Goal: Check status: Check status

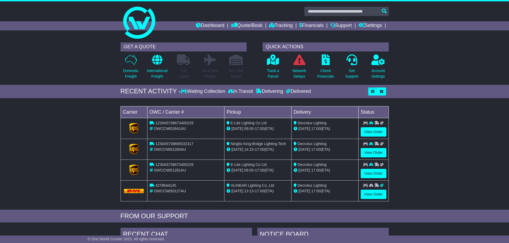
click at [444, 119] on div "Loading... No bookings found Carrier OWC / Carrier # Pickup Delivery Status 1Z3…" at bounding box center [254, 155] width 509 height 109
click at [369, 130] on link "View Order" at bounding box center [374, 131] width 26 height 9
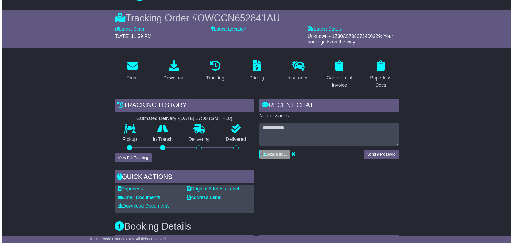
scroll to position [53, 0]
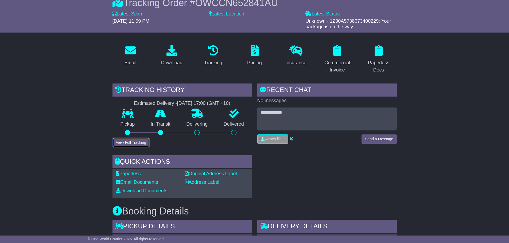
click at [138, 143] on button "View Full Tracking" at bounding box center [130, 142] width 37 height 9
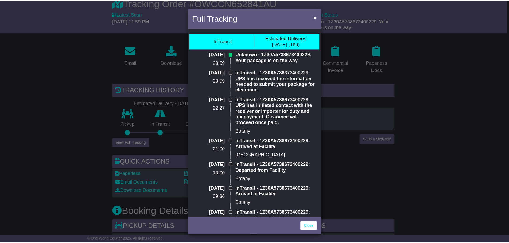
scroll to position [0, 0]
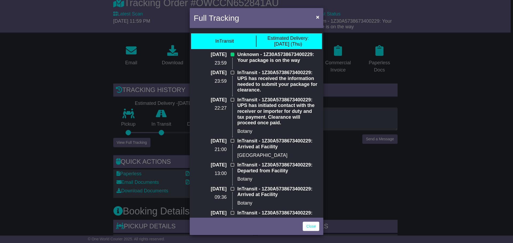
drag, startPoint x: 41, startPoint y: 188, endPoint x: 81, endPoint y: 158, distance: 49.8
click at [42, 187] on div "Full Tracking × InTransit Estimated Delivery: 02 Oct (Thu) 28 Sep 2025 23:59 Un…" at bounding box center [256, 121] width 513 height 243
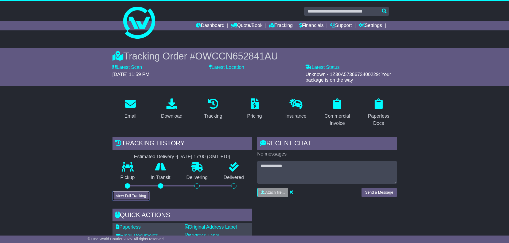
click at [137, 197] on button "View Full Tracking" at bounding box center [130, 196] width 37 height 9
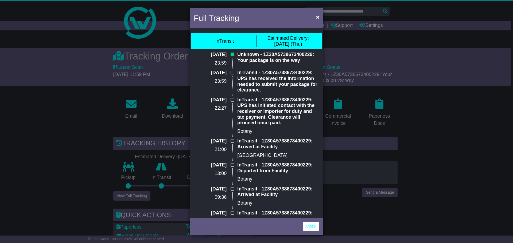
click at [76, 141] on div "Full Tracking × InTransit Estimated Delivery: 02 Oct (Thu) 28 Sep 2025 23:59 Un…" at bounding box center [256, 121] width 513 height 243
